Goal: Information Seeking & Learning: Learn about a topic

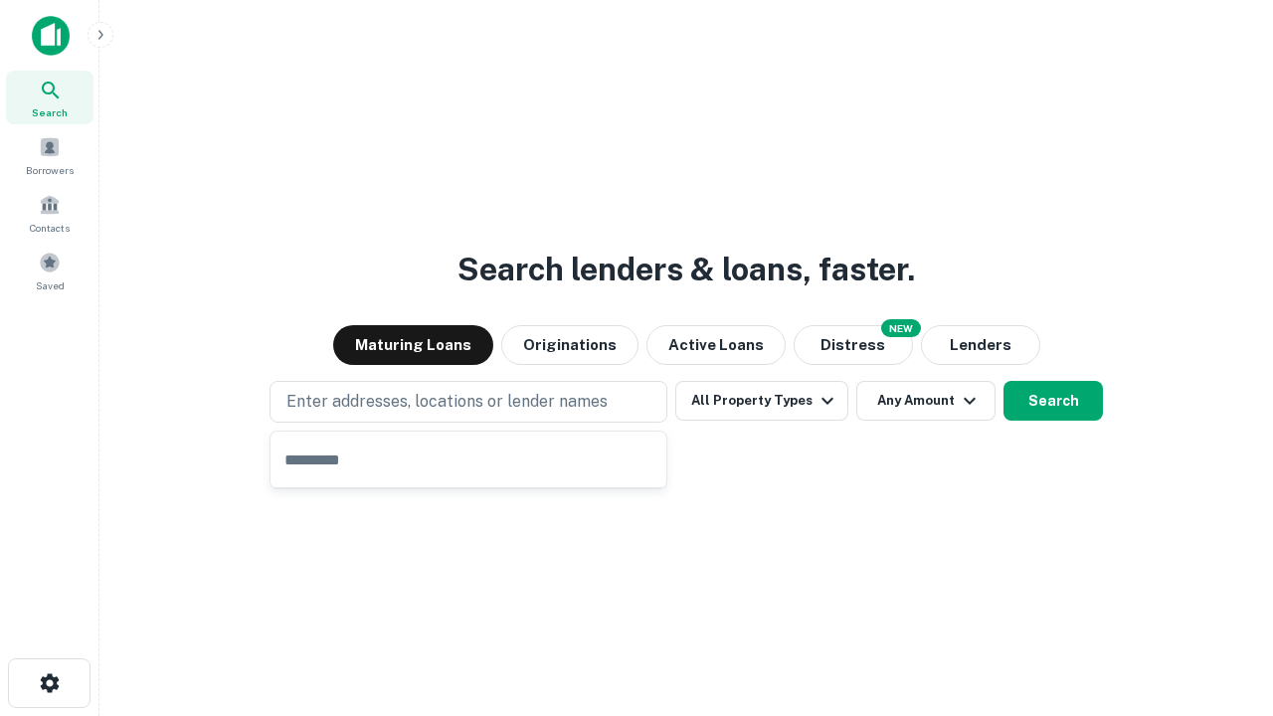
type input "**********"
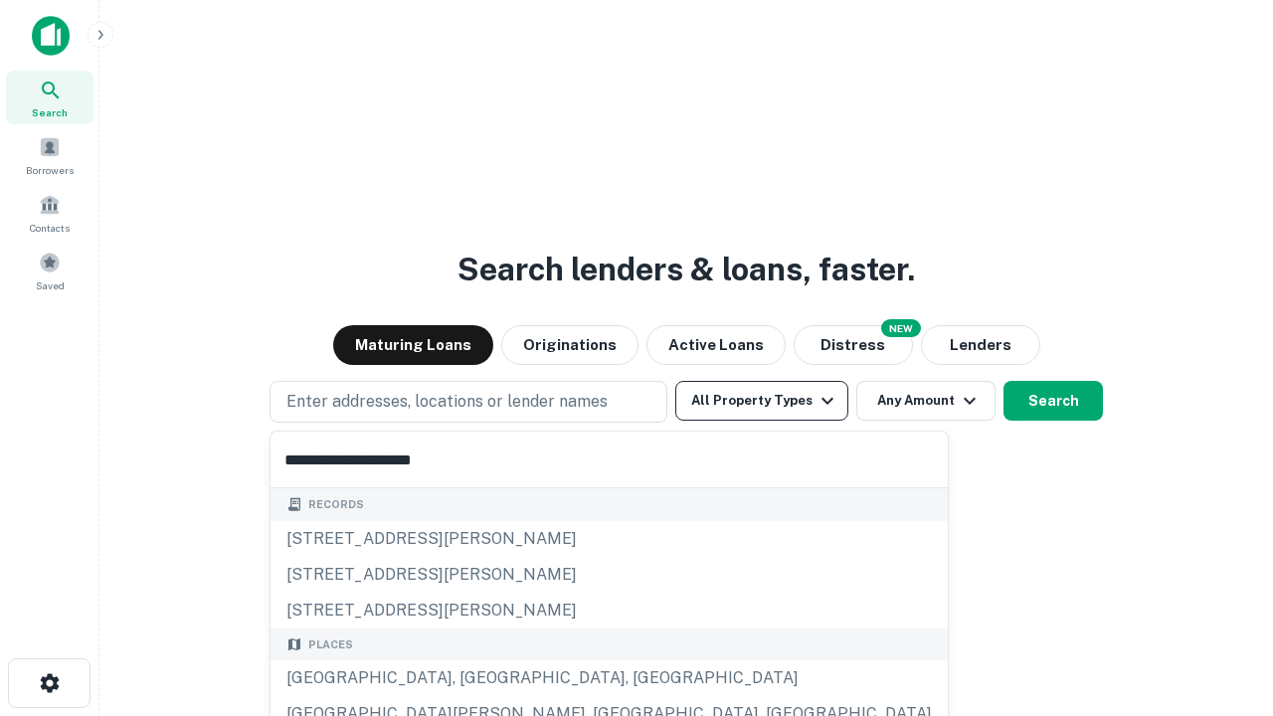
click at [475, 678] on div "[GEOGRAPHIC_DATA], [GEOGRAPHIC_DATA], [GEOGRAPHIC_DATA]" at bounding box center [609, 678] width 677 height 36
click at [762, 401] on button "All Property Types" at bounding box center [761, 401] width 173 height 40
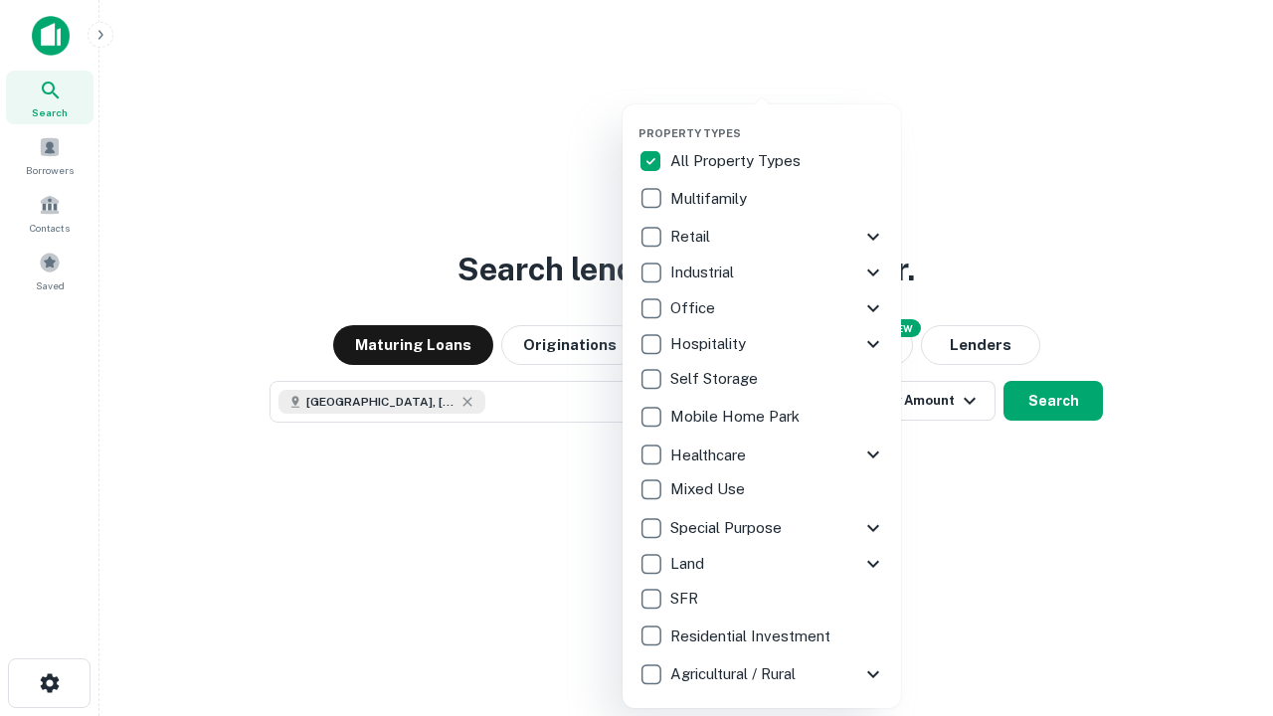
click at [778, 120] on button "button" at bounding box center [778, 120] width 278 height 1
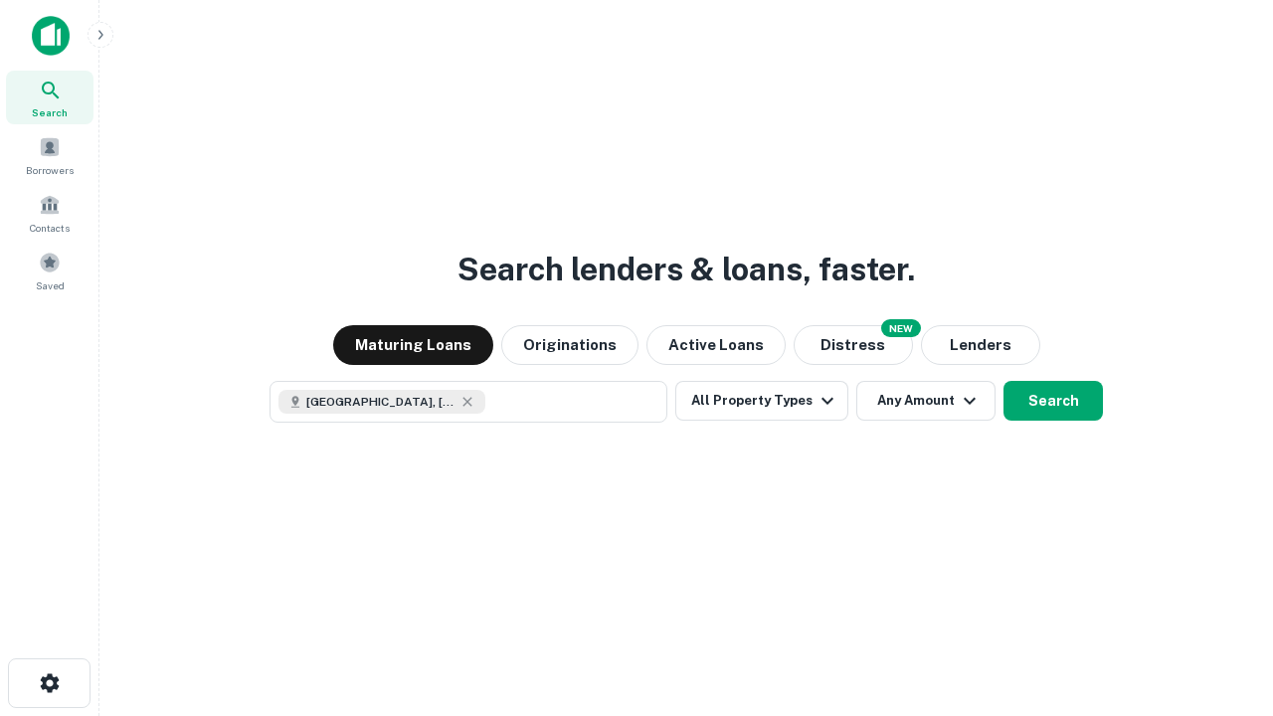
scroll to position [32, 0]
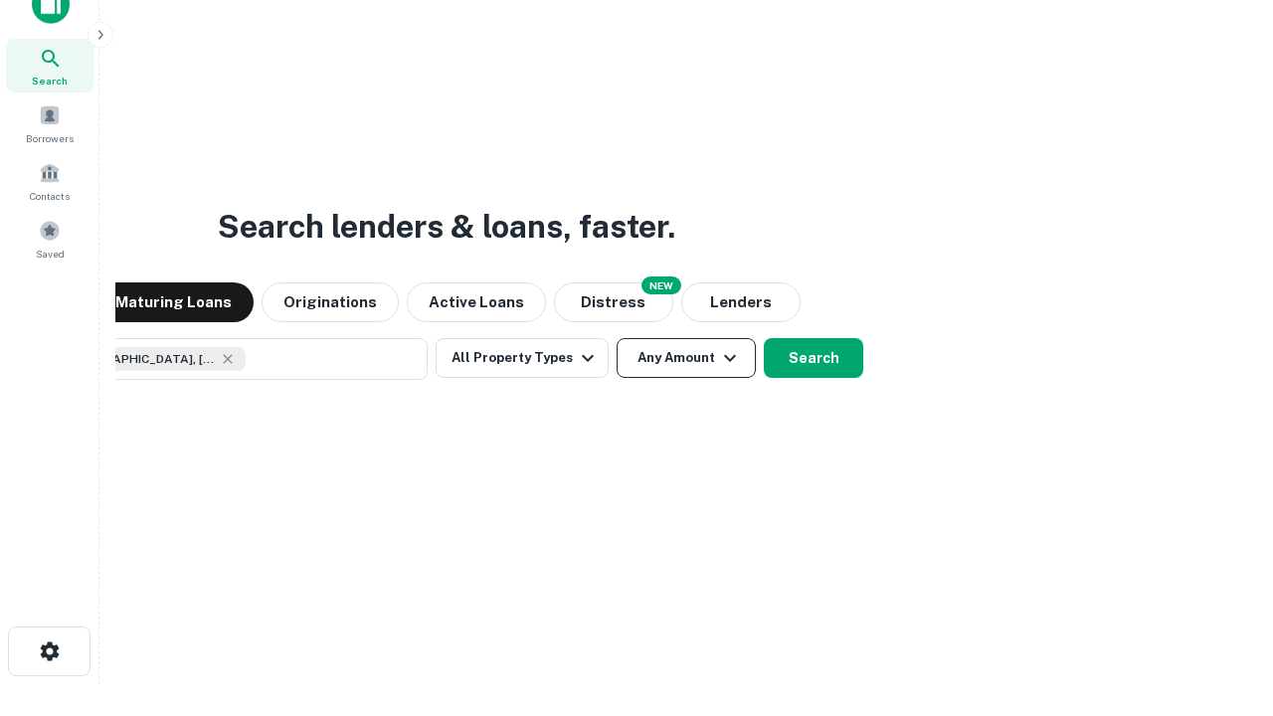
click at [617, 338] on button "Any Amount" at bounding box center [686, 358] width 139 height 40
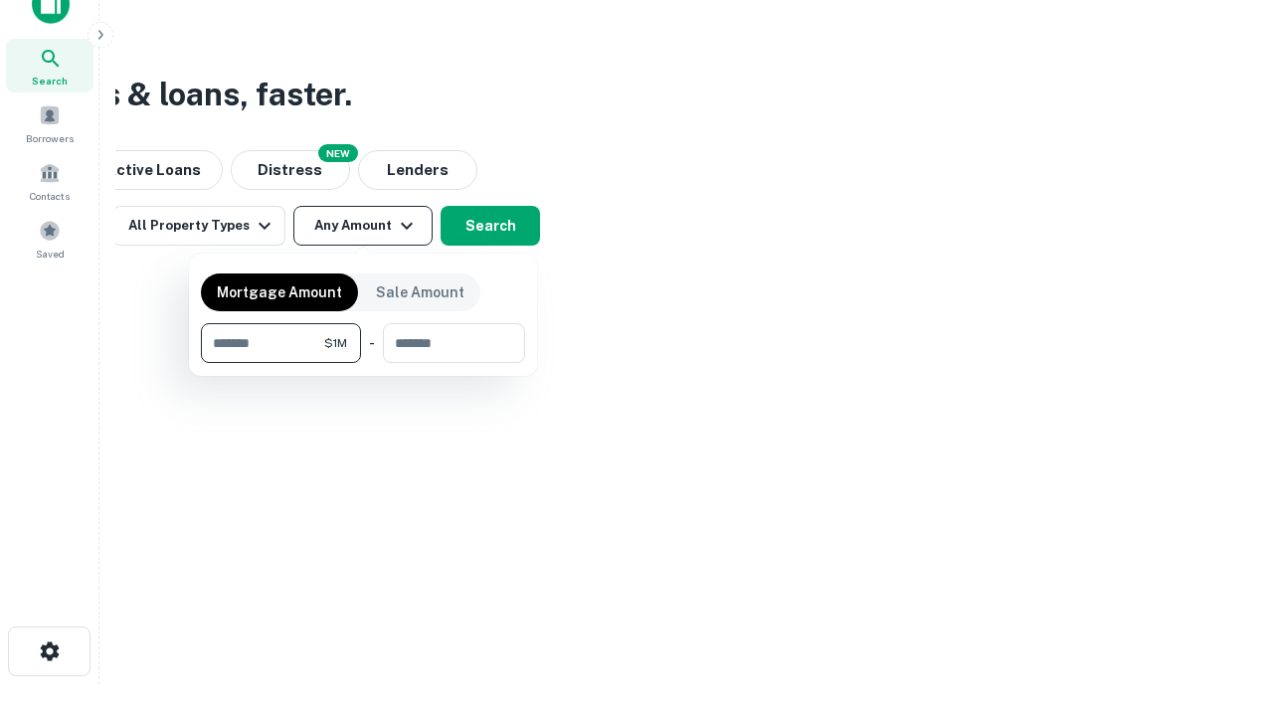
type input "*******"
click at [363, 363] on button "button" at bounding box center [363, 363] width 324 height 1
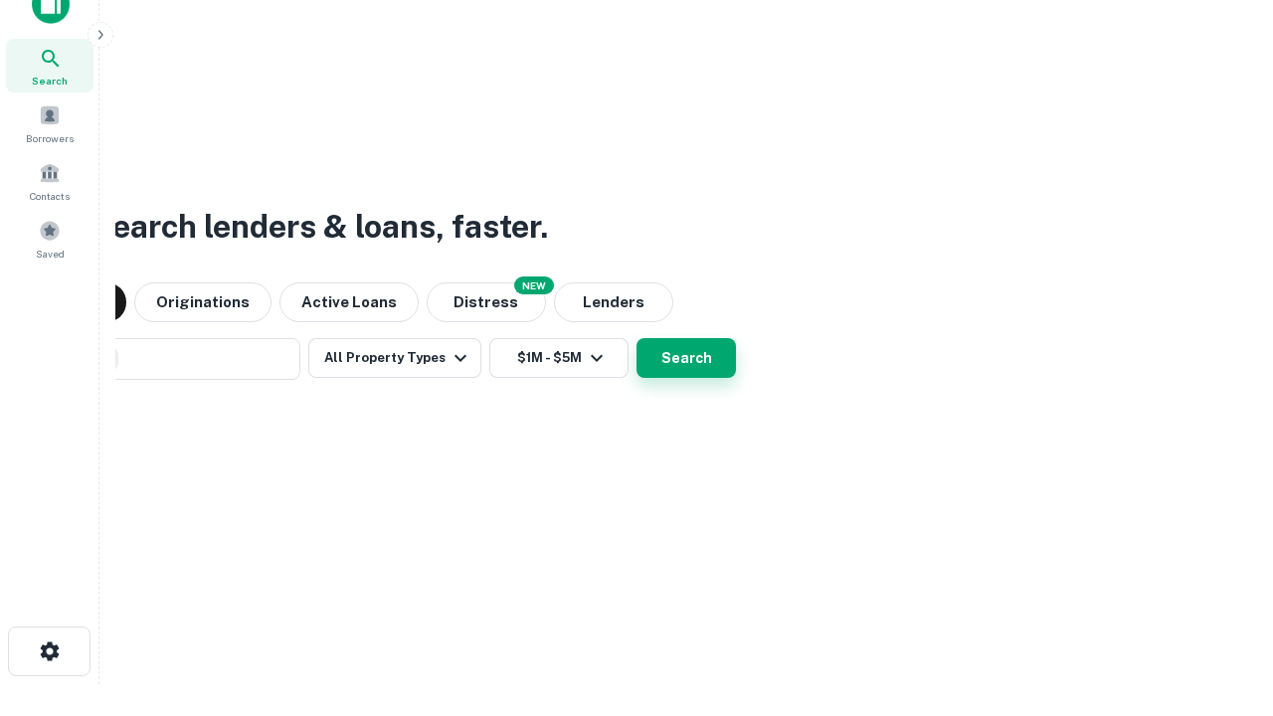
click at [637, 338] on button "Search" at bounding box center [686, 358] width 99 height 40
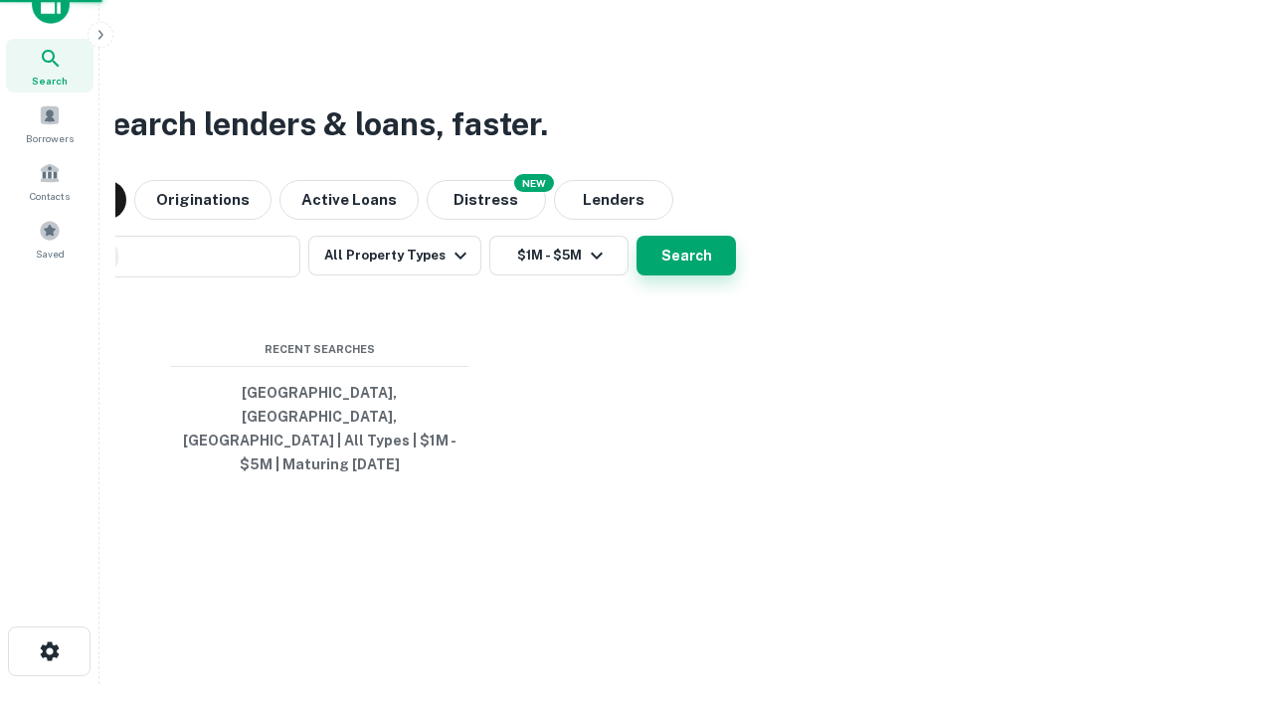
scroll to position [65, 563]
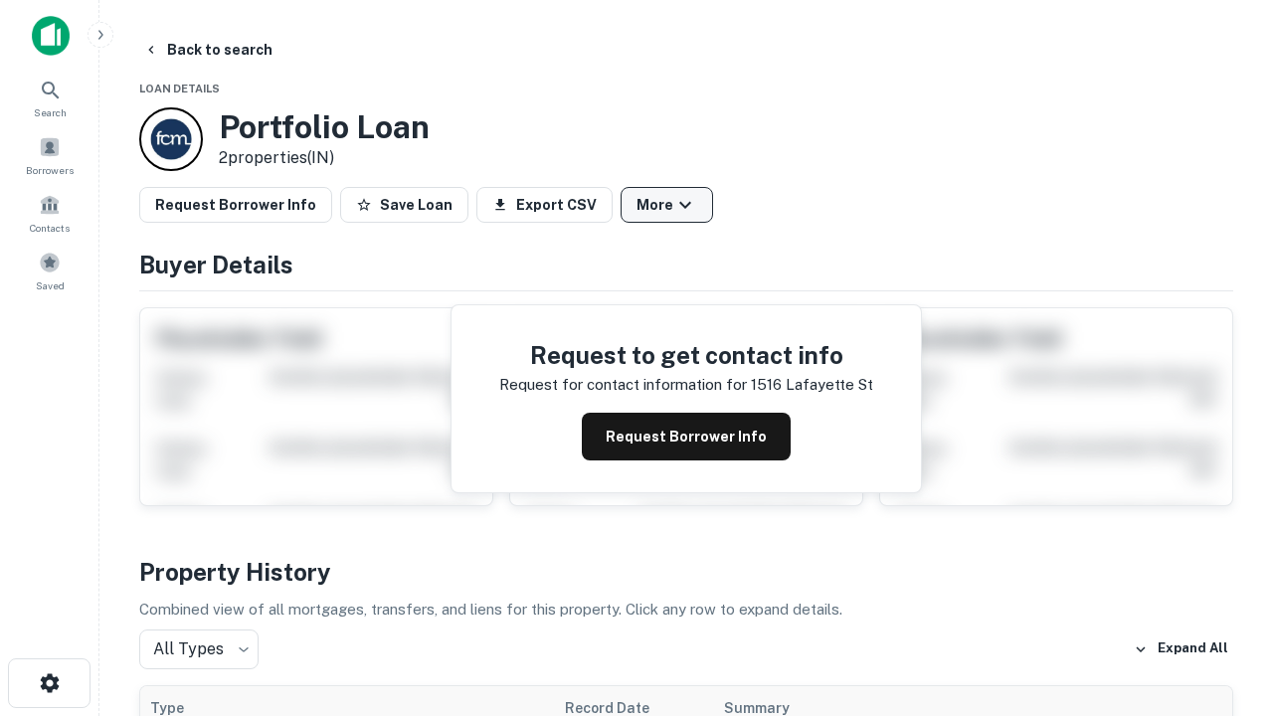
click at [666, 205] on button "More" at bounding box center [667, 205] width 92 height 36
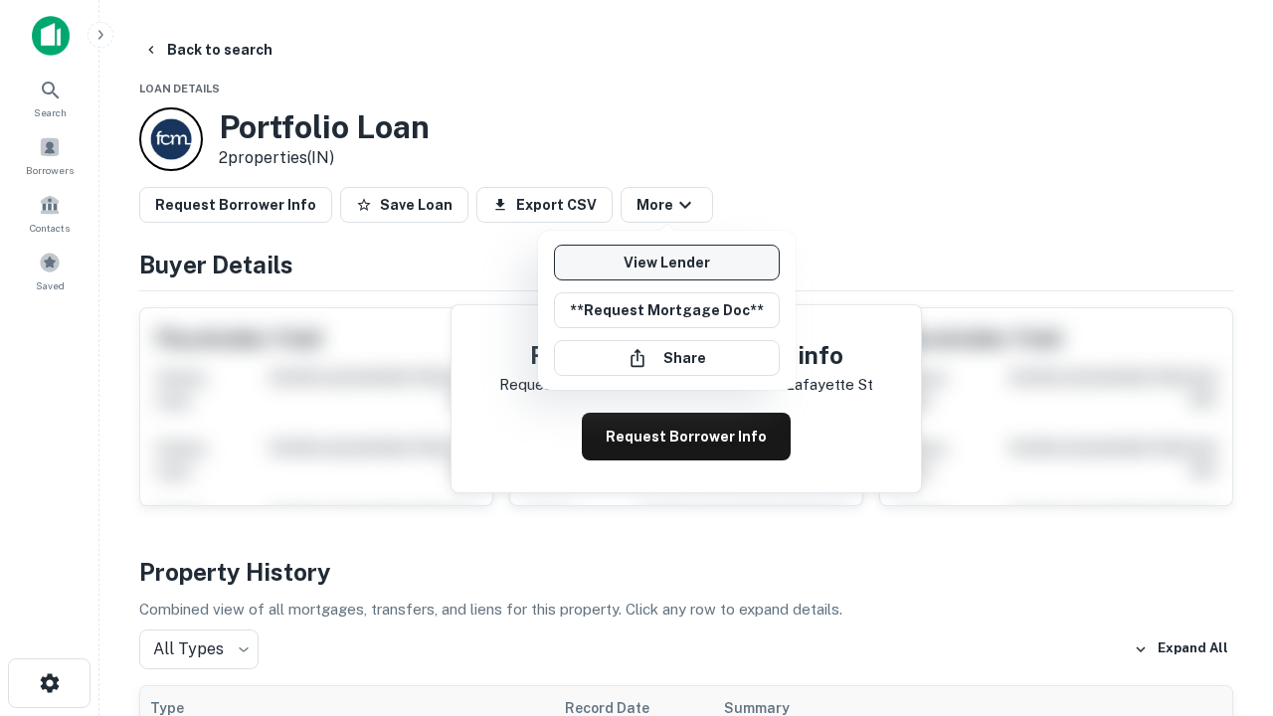
click at [666, 263] on link "View Lender" at bounding box center [667, 263] width 226 height 36
